Goal: Information Seeking & Learning: Check status

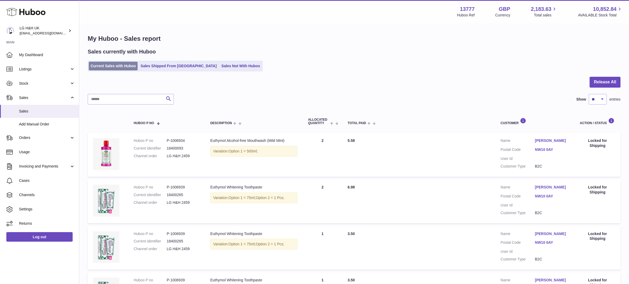
click at [122, 64] on link "Current Sales with Huboo" at bounding box center [113, 66] width 49 height 9
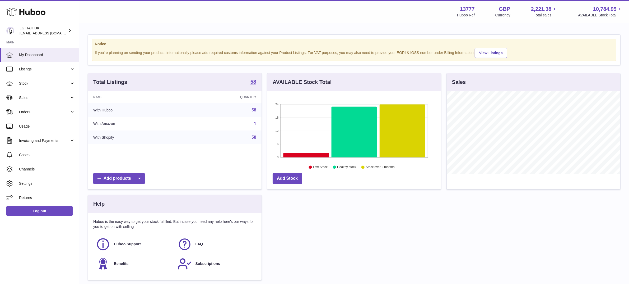
scroll to position [82, 174]
click at [31, 100] on link "Sales" at bounding box center [39, 97] width 79 height 14
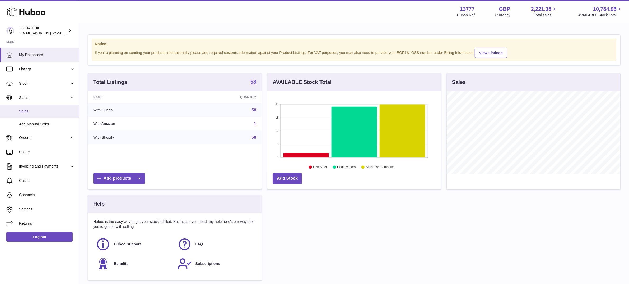
click at [34, 114] on link "Sales" at bounding box center [39, 111] width 79 height 13
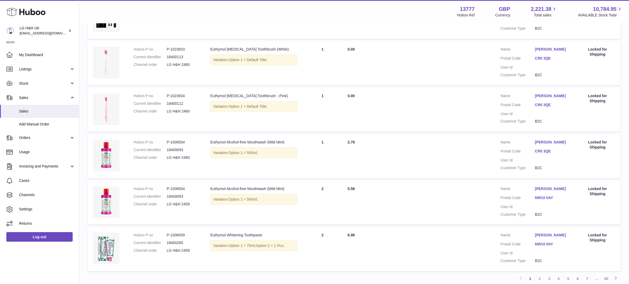
scroll to position [368, 0]
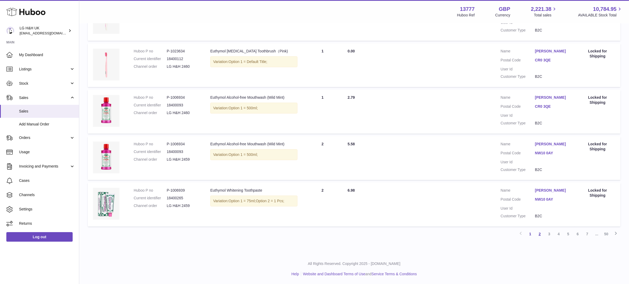
click at [541, 232] on link "2" at bounding box center [540, 234] width 10 height 10
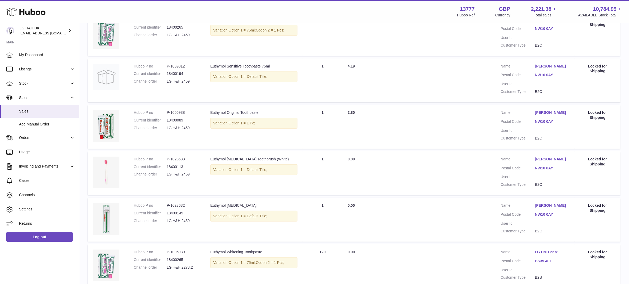
scroll to position [38, 0]
